Goal: Task Accomplishment & Management: Complete application form

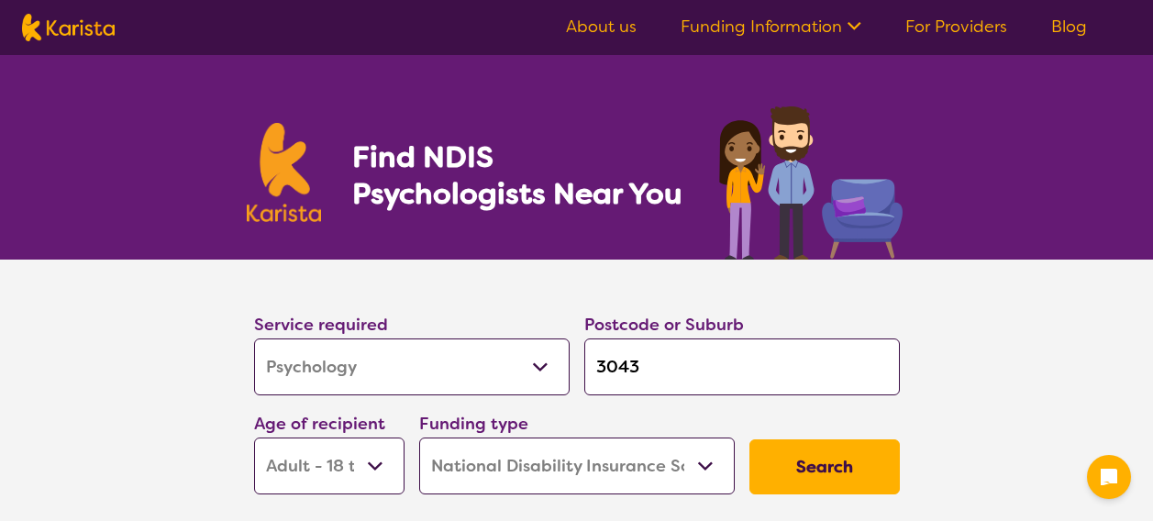
select select "Psychology"
select select "AD"
select select "NDIS"
select select "Psychology"
select select "AD"
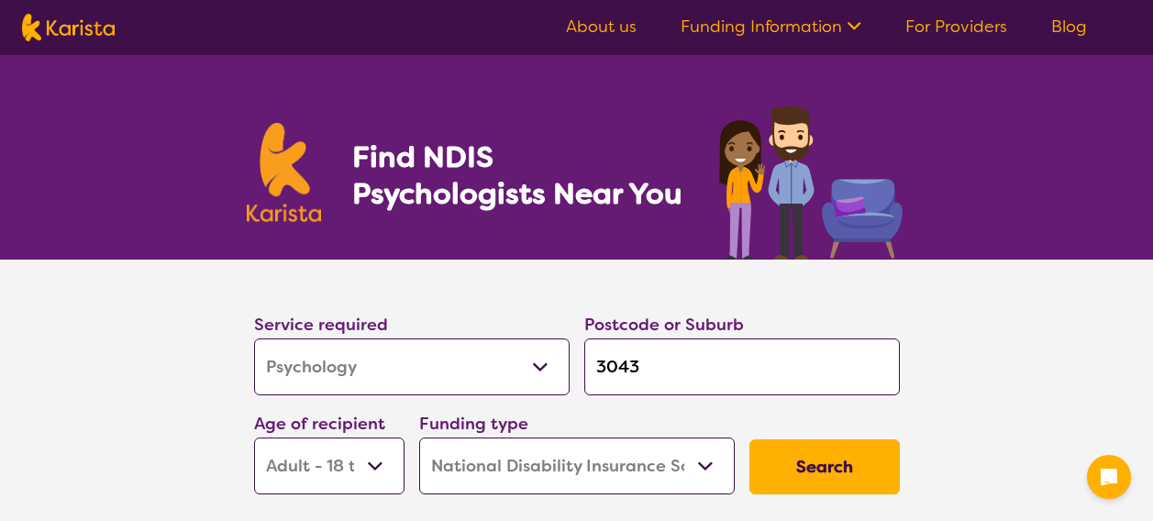
select select "NDIS"
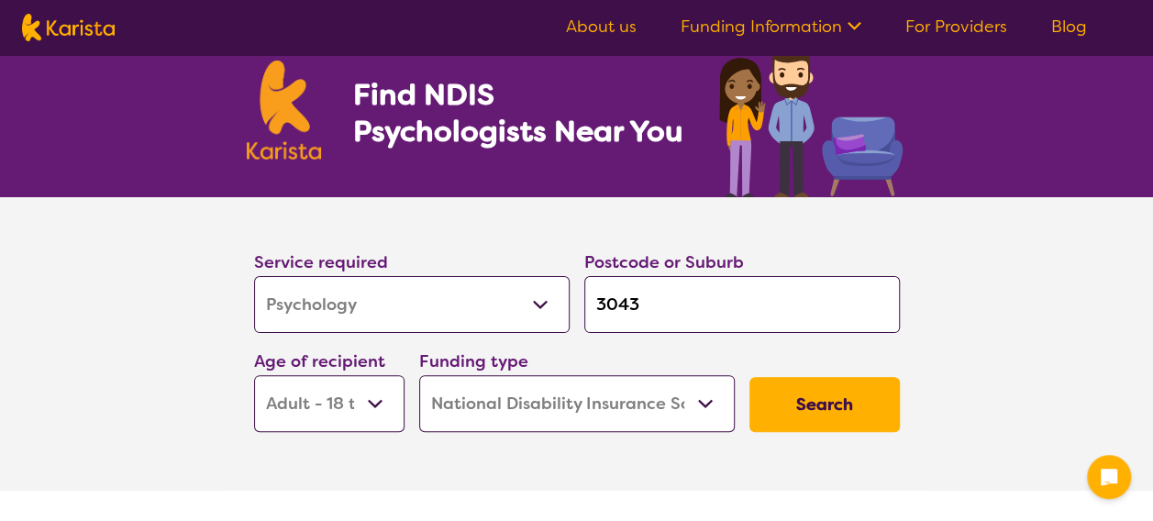
scroll to position [92, 0]
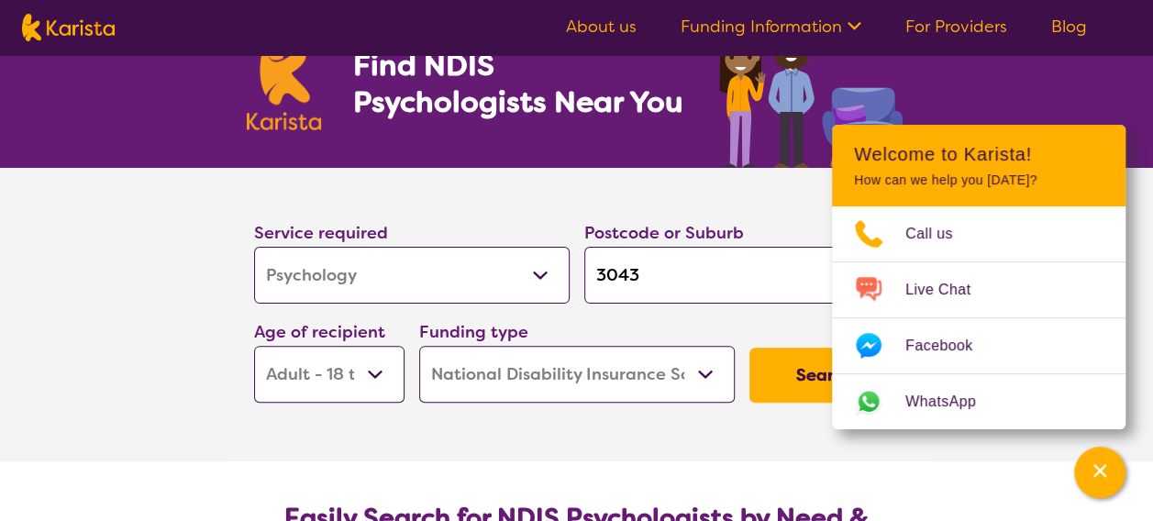
click at [545, 295] on select "Allied Health Assistant Assessment ([MEDICAL_DATA] or [MEDICAL_DATA]) Behaviour…" at bounding box center [412, 275] width 316 height 57
select select "[MEDICAL_DATA]"
click at [254, 247] on select "Allied Health Assistant Assessment ([MEDICAL_DATA] or [MEDICAL_DATA]) Behaviour…" at bounding box center [412, 275] width 316 height 57
select select "[MEDICAL_DATA]"
click at [663, 283] on input "3043" at bounding box center [743, 275] width 316 height 57
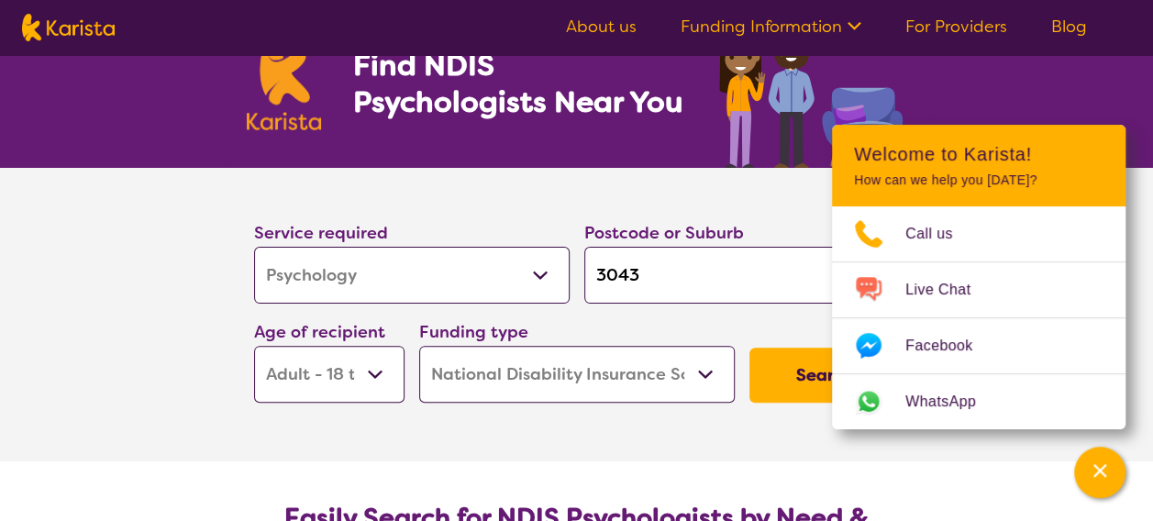
type input "304"
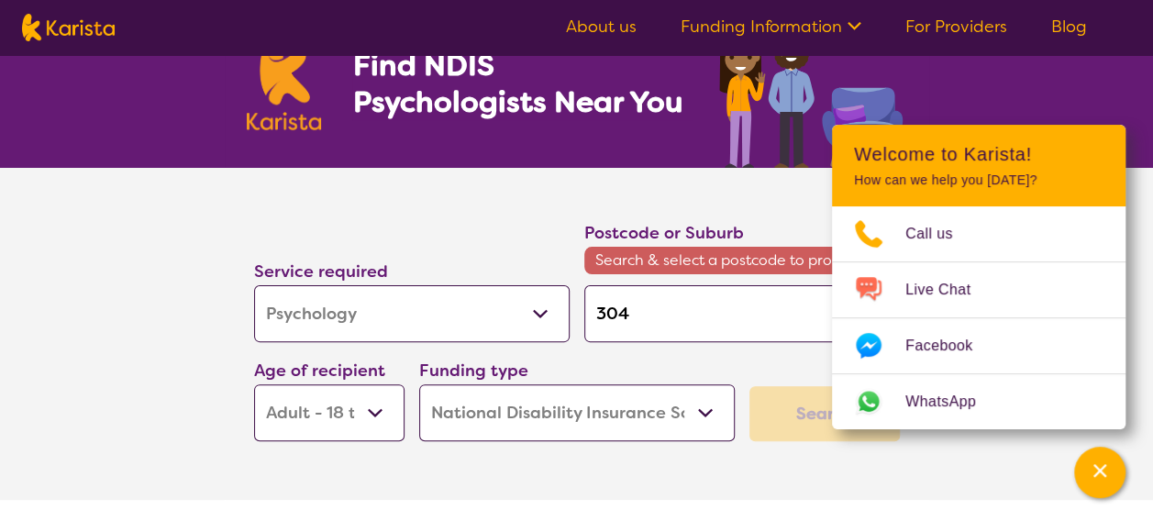
type input "30"
type input "3"
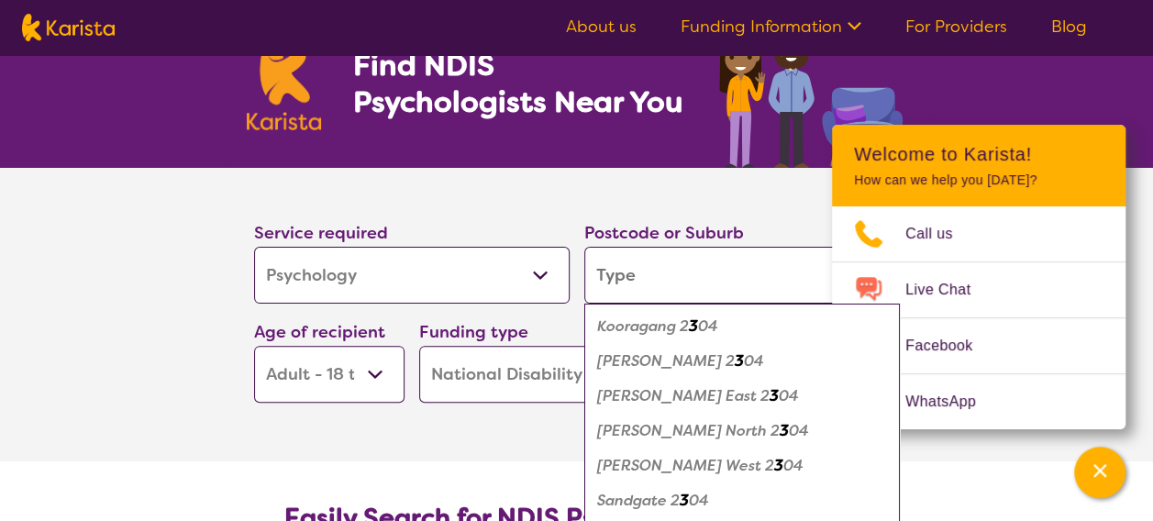
type input "c"
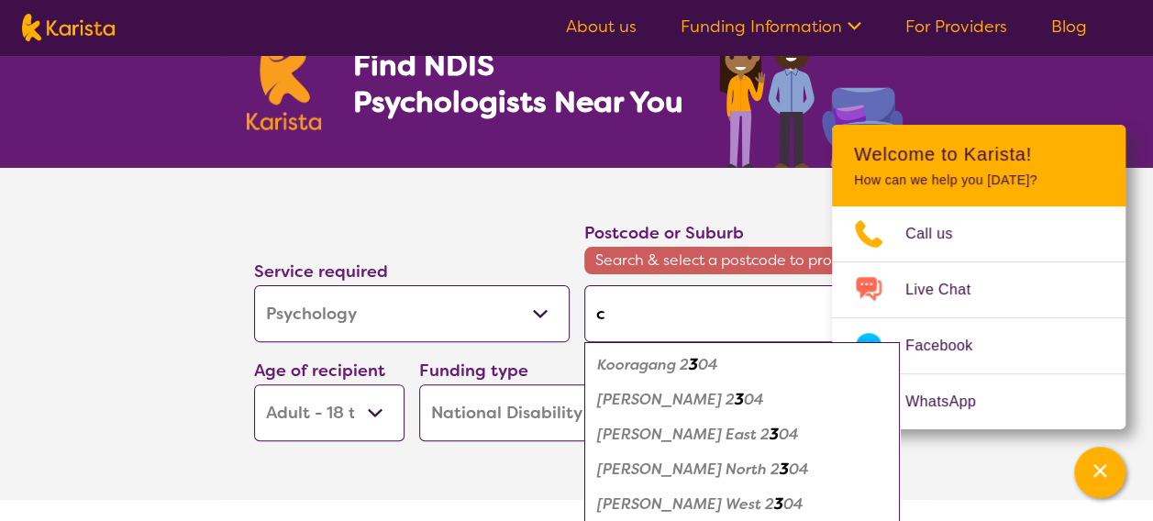
type input "cr"
type input "cra"
type input "crag"
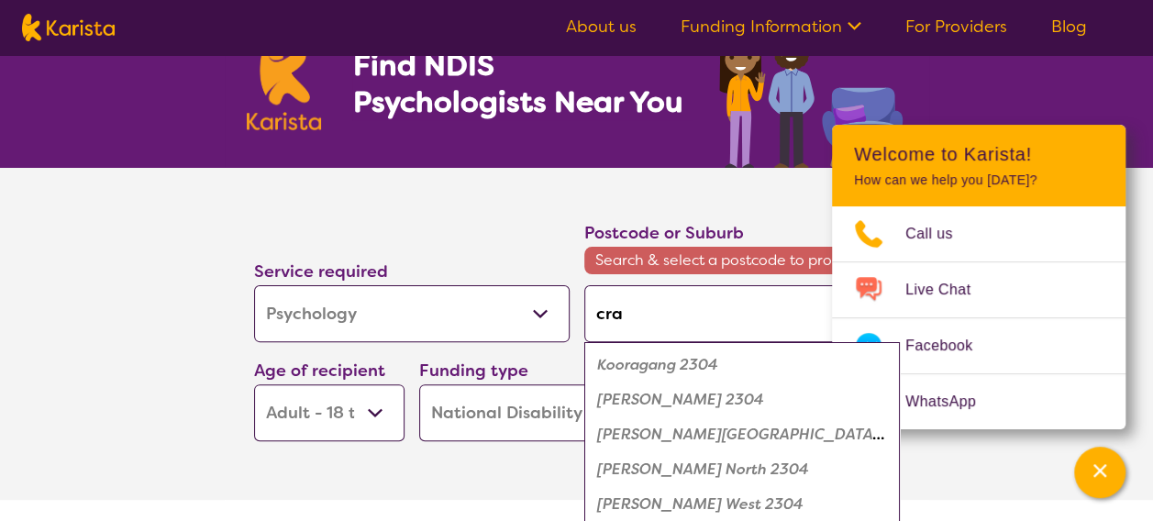
type input "crag"
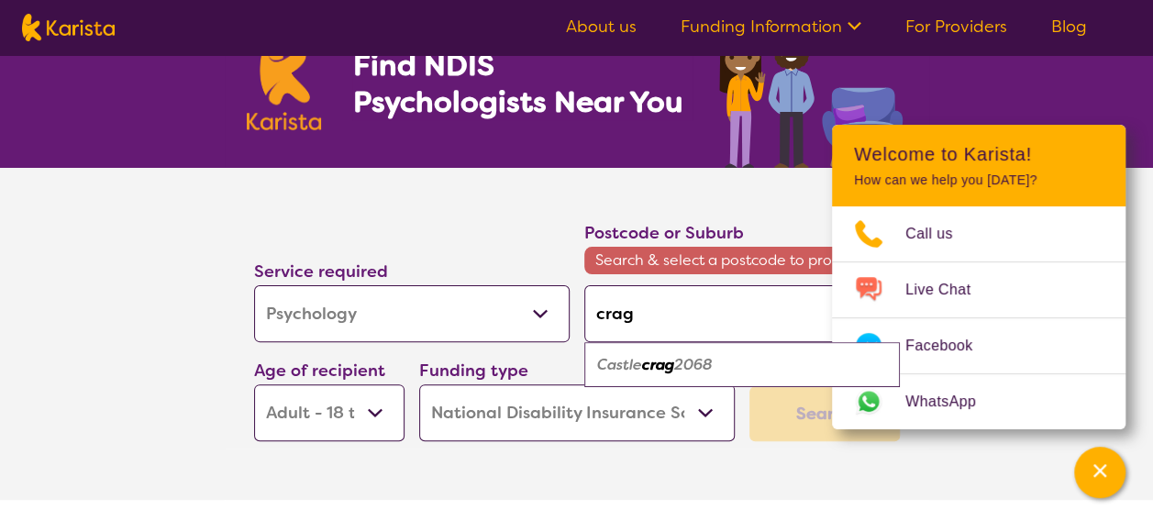
type input "cragi"
type input "cragie"
type input "cragieb"
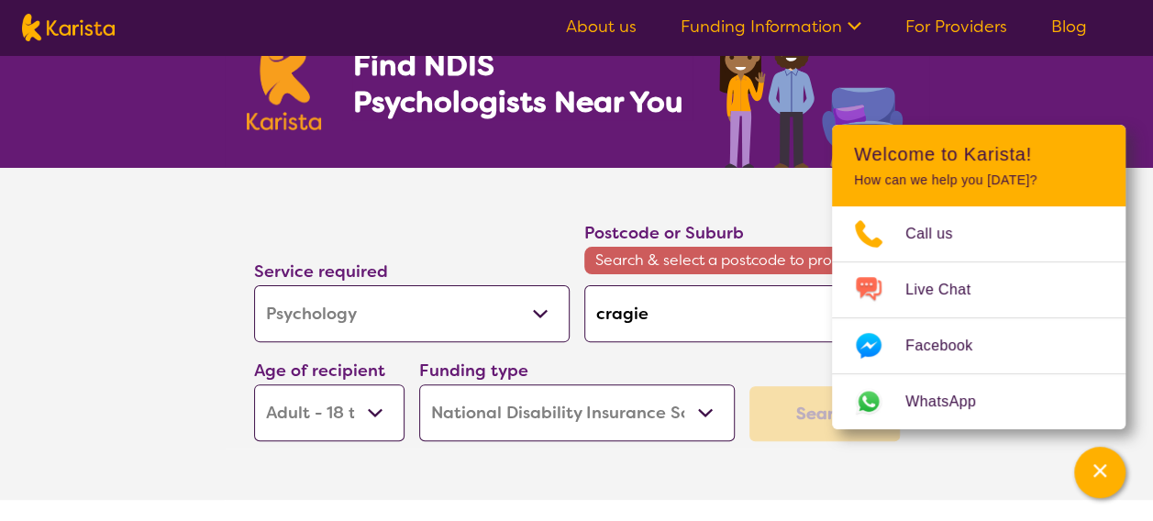
type input "cragieb"
type input "cragiebu"
type input "cragiebur"
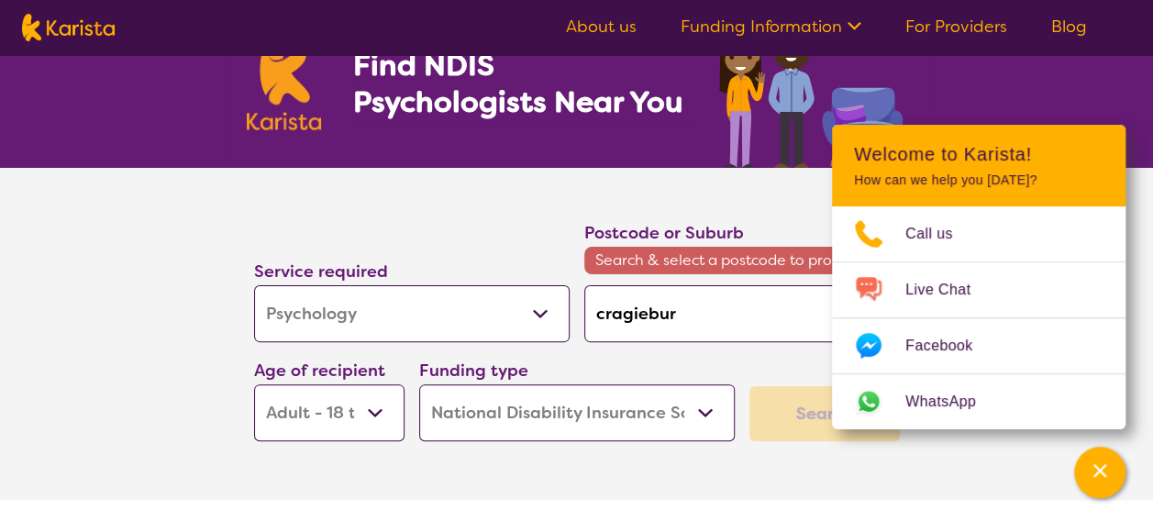
type input "cragieburn"
type input "cragiebur"
type input "cragiebu"
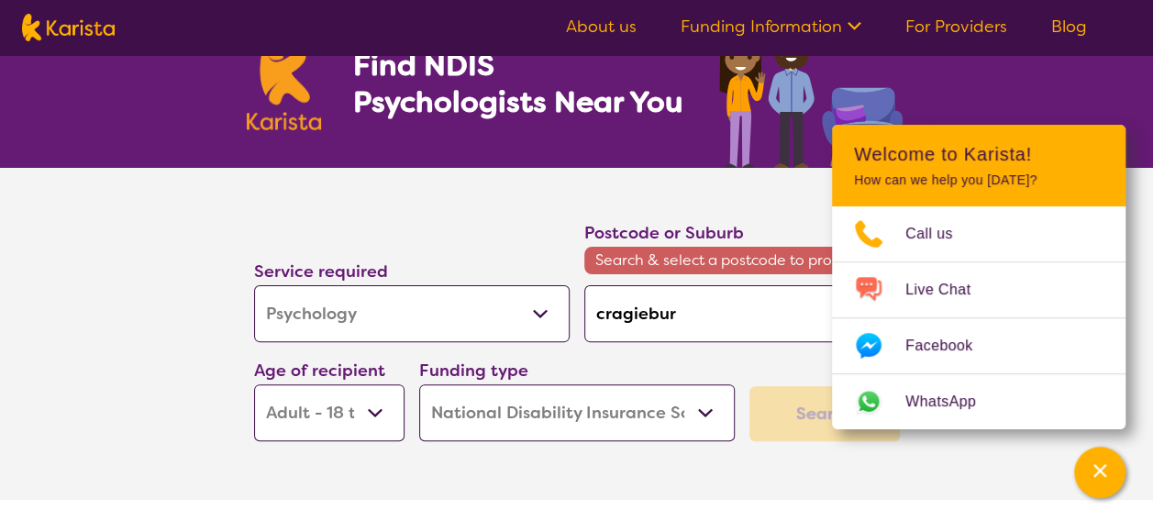
type input "cragiebu"
type input "cragieb"
type input "cragie"
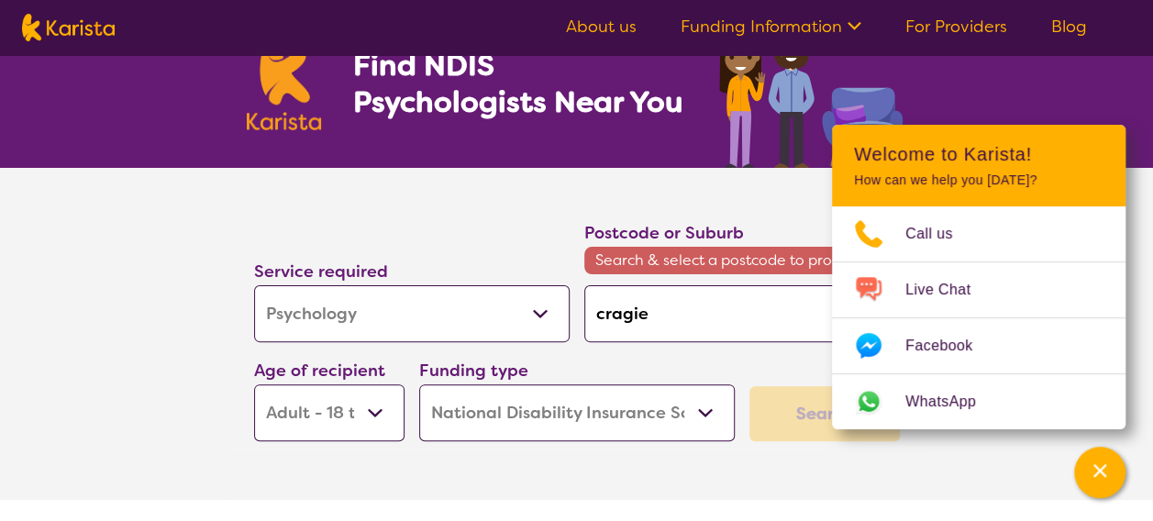
type input "cragi"
type input "crag"
type input "cra"
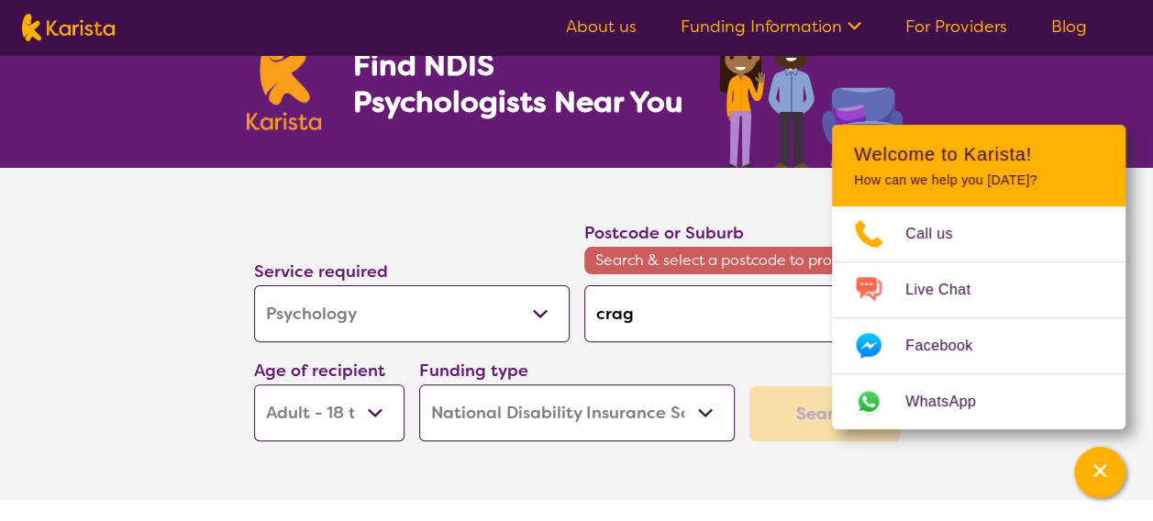
type input "cra"
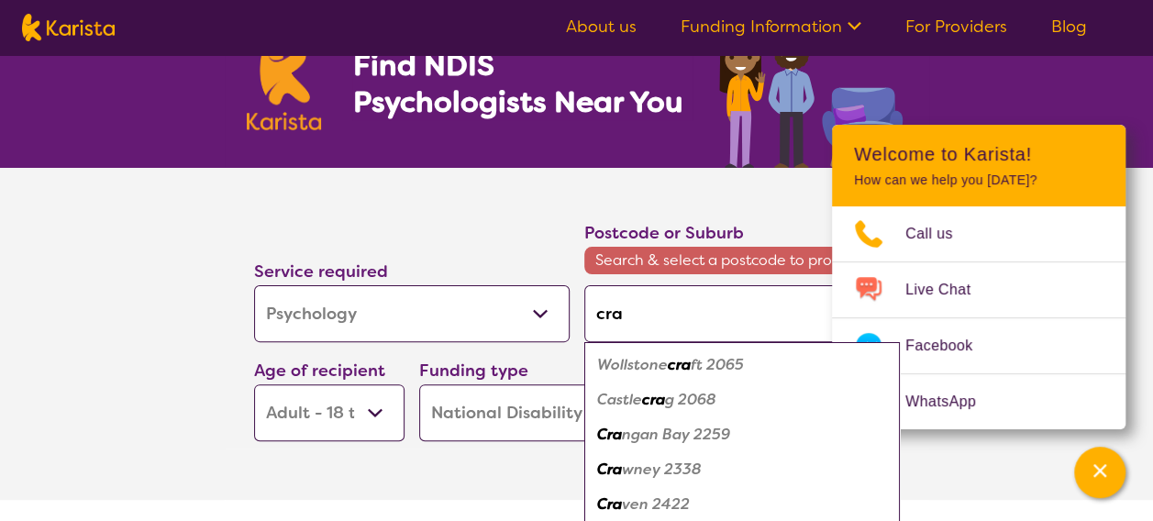
type input "crai"
click at [741, 393] on div "Crai gieburn 3064" at bounding box center [742, 400] width 297 height 35
type input "3064"
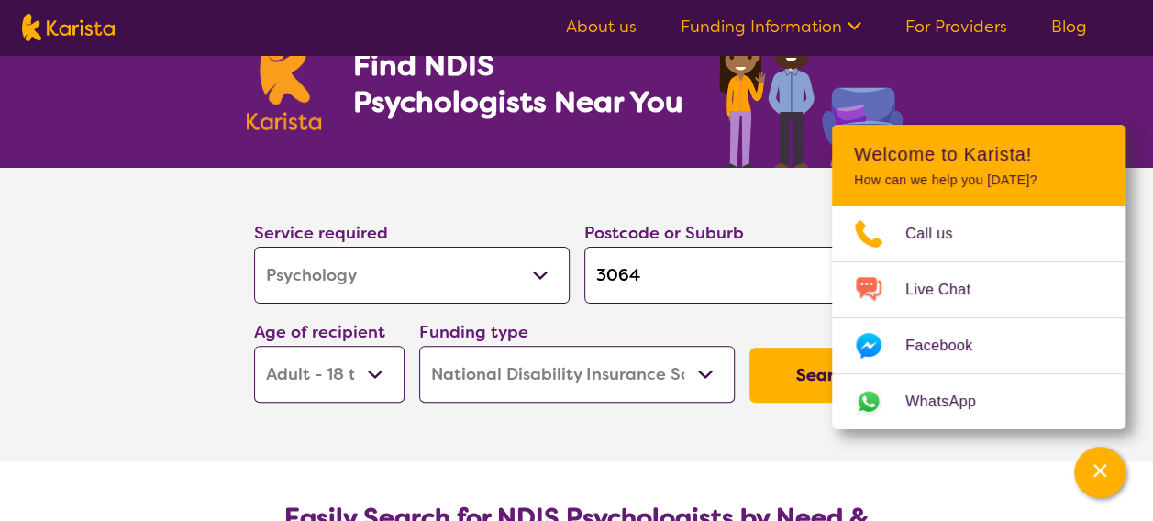
click at [373, 384] on select "Early Childhood - 0 to 9 Child - 10 to 11 Adolescent - 12 to 17 Adult - 18 to 6…" at bounding box center [329, 374] width 150 height 57
select select "AS"
click at [254, 346] on select "Early Childhood - 0 to 9 Child - 10 to 11 Adolescent - 12 to 17 Adult - 18 to 6…" at bounding box center [329, 374] width 150 height 57
select select "AS"
click at [763, 394] on button "Search" at bounding box center [825, 375] width 150 height 55
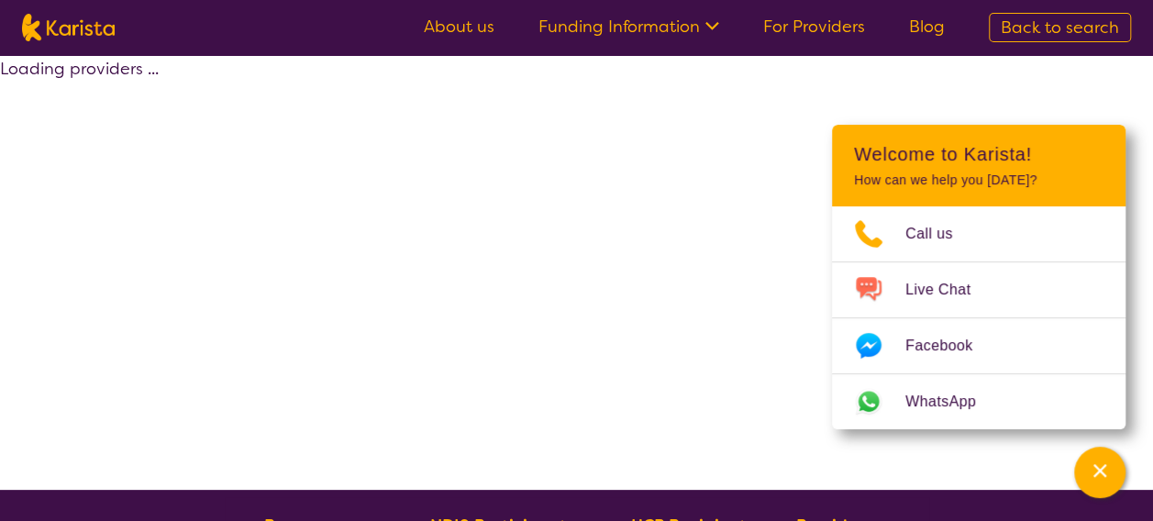
select select "by_score"
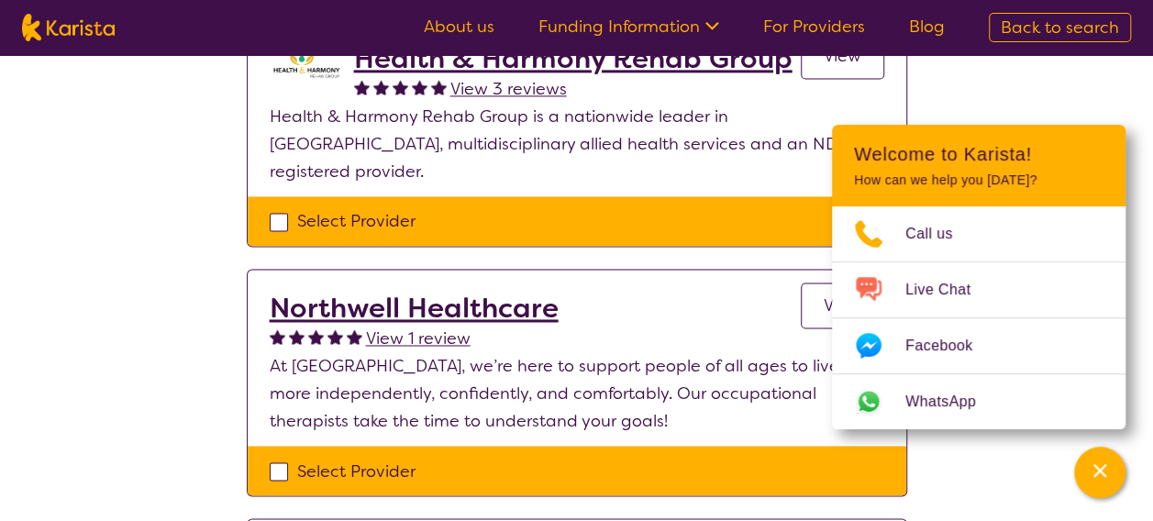
scroll to position [1285, 0]
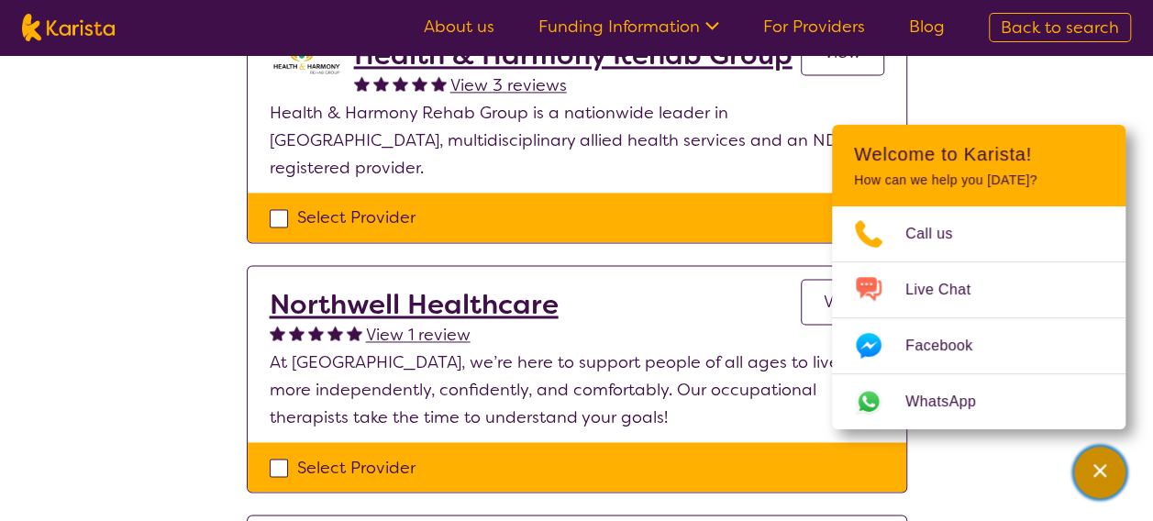
click at [1108, 470] on div "Channel Menu" at bounding box center [1100, 472] width 37 height 40
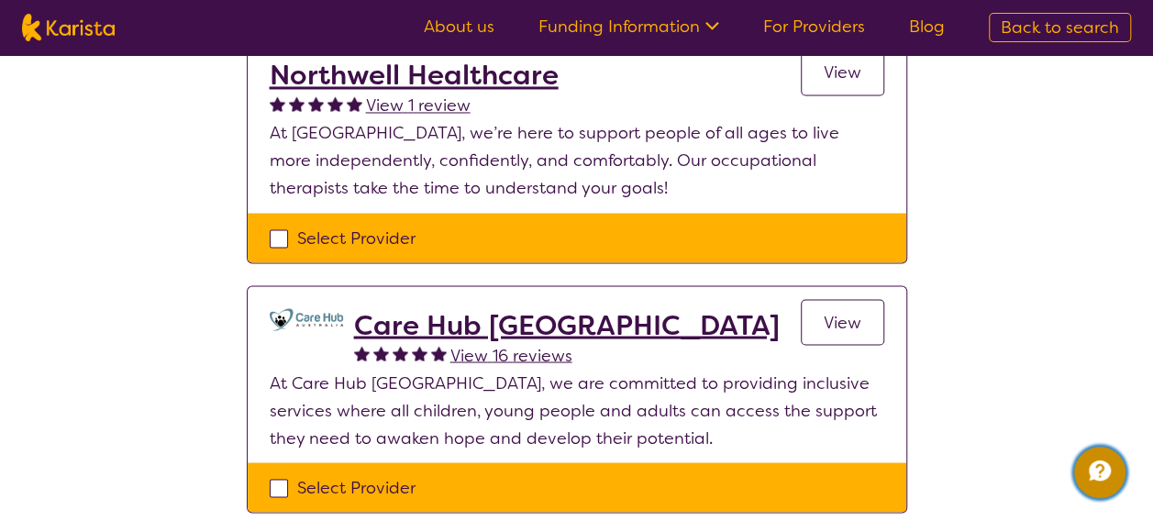
scroll to position [1560, 0]
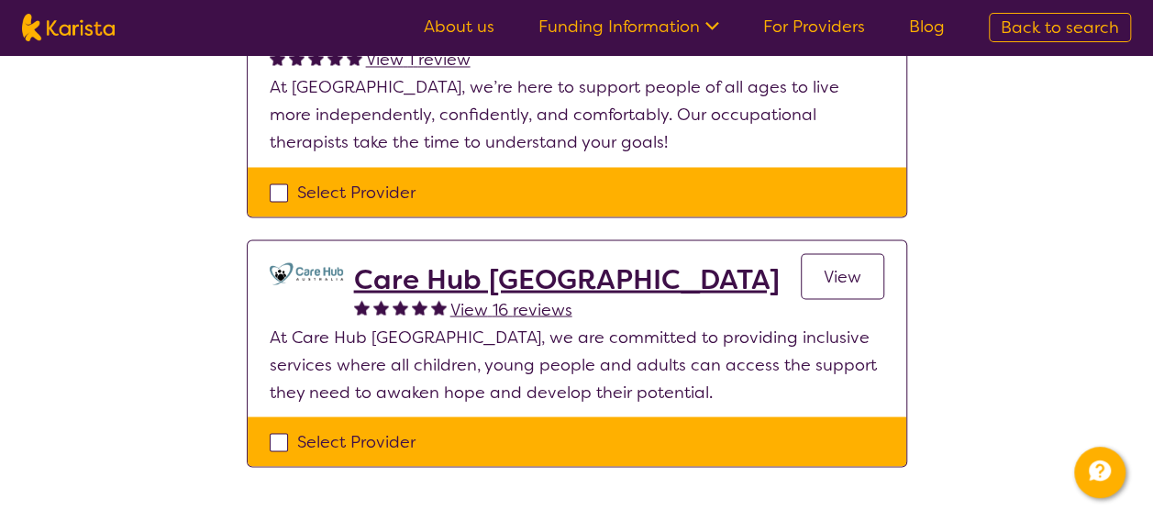
click at [877, 253] on link "View" at bounding box center [843, 276] width 84 height 46
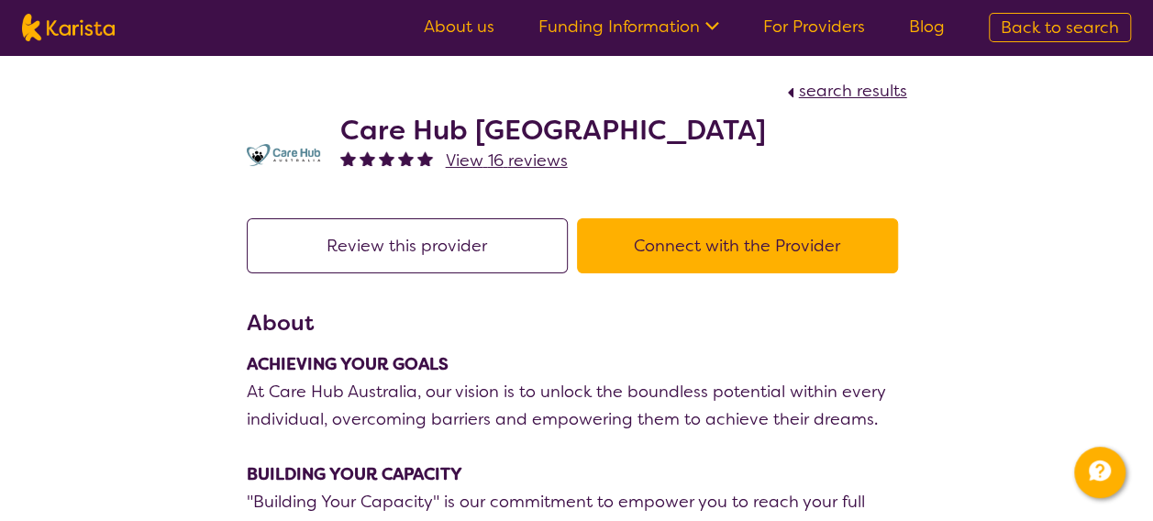
click at [604, 251] on button "Connect with the Provider" at bounding box center [737, 245] width 321 height 55
